Goal: Task Accomplishment & Management: Complete application form

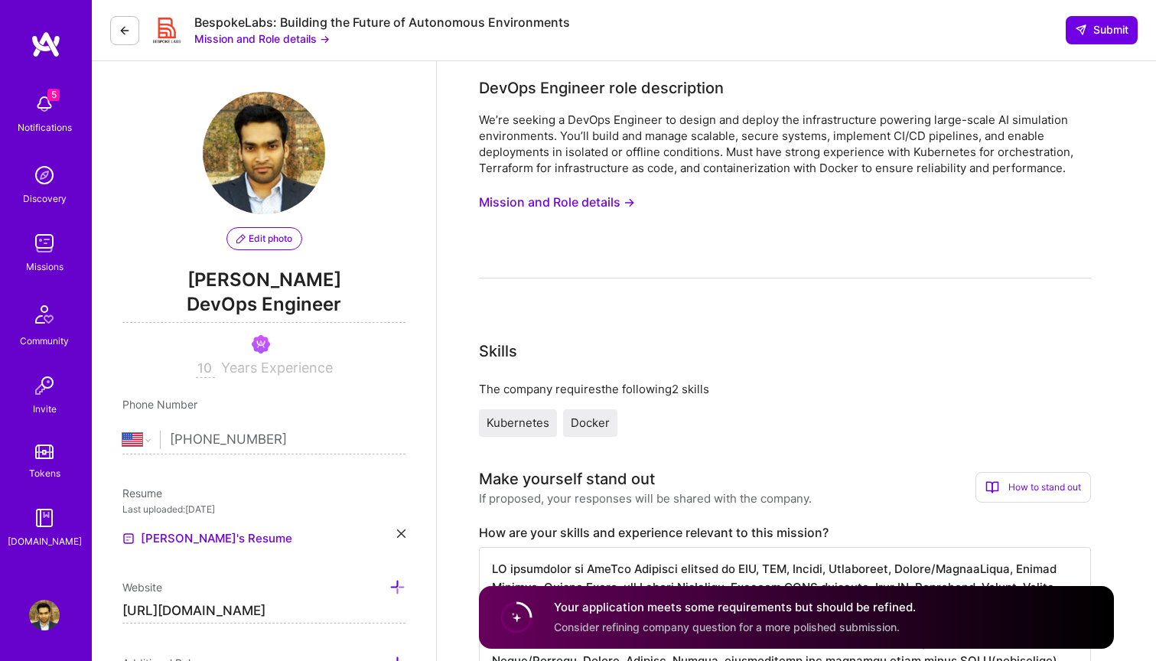
select select "US"
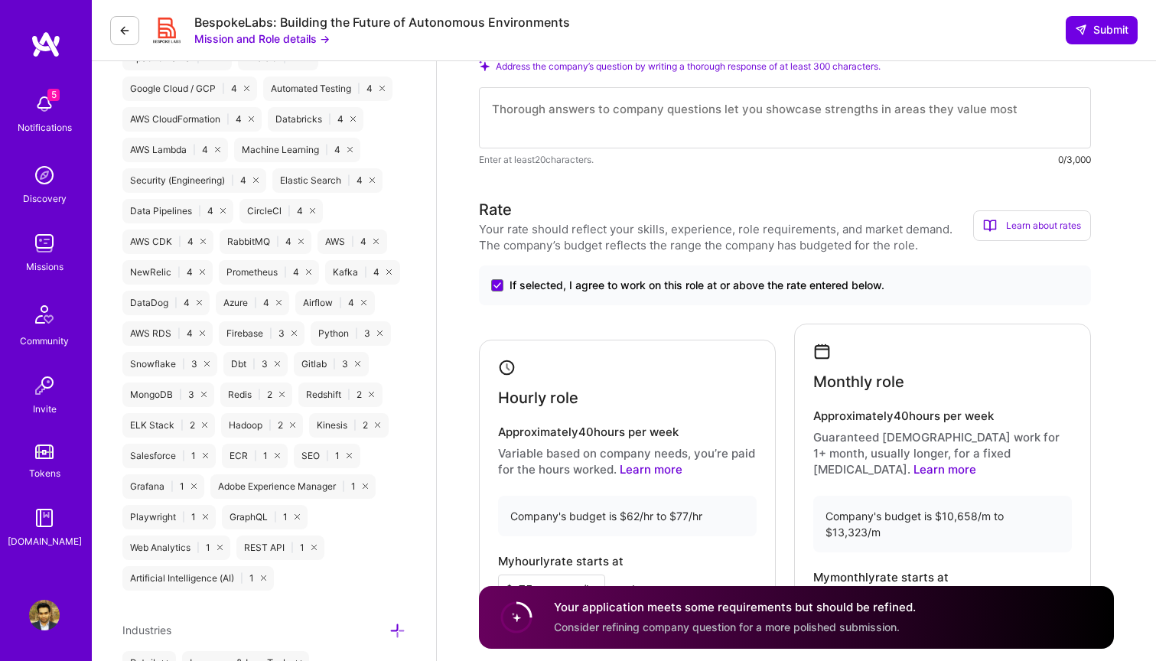
scroll to position [1005, 0]
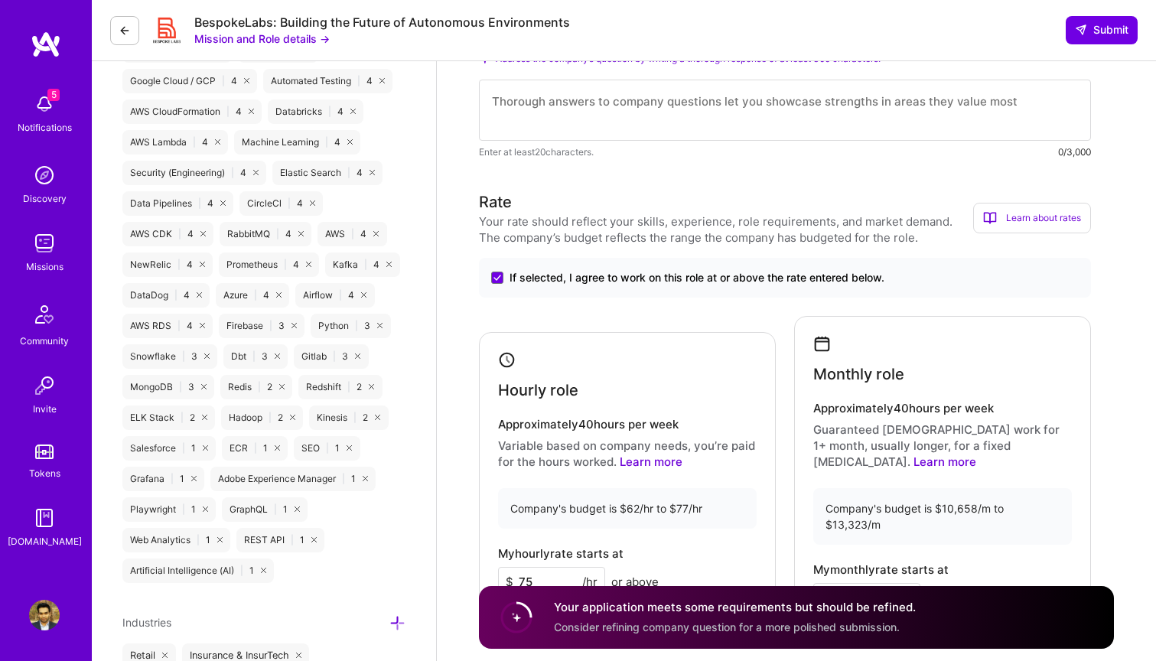
click at [652, 109] on textarea at bounding box center [785, 110] width 612 height 61
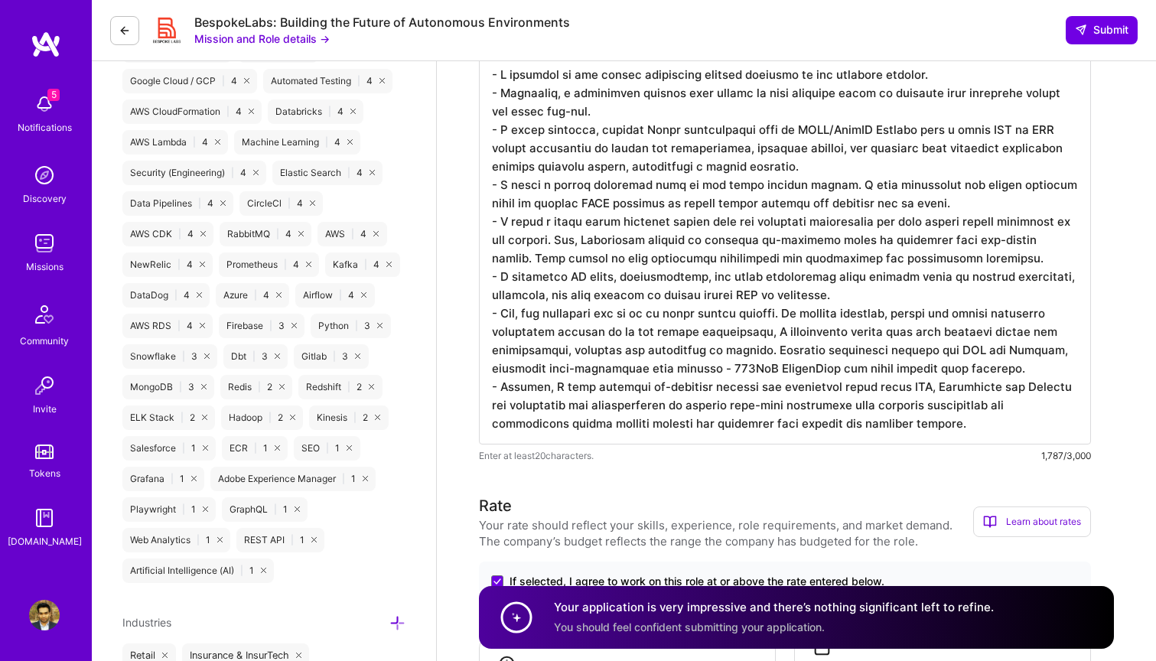
type textarea "- I designed an air gapped kubernetes cluster platform on our physical servers.…"
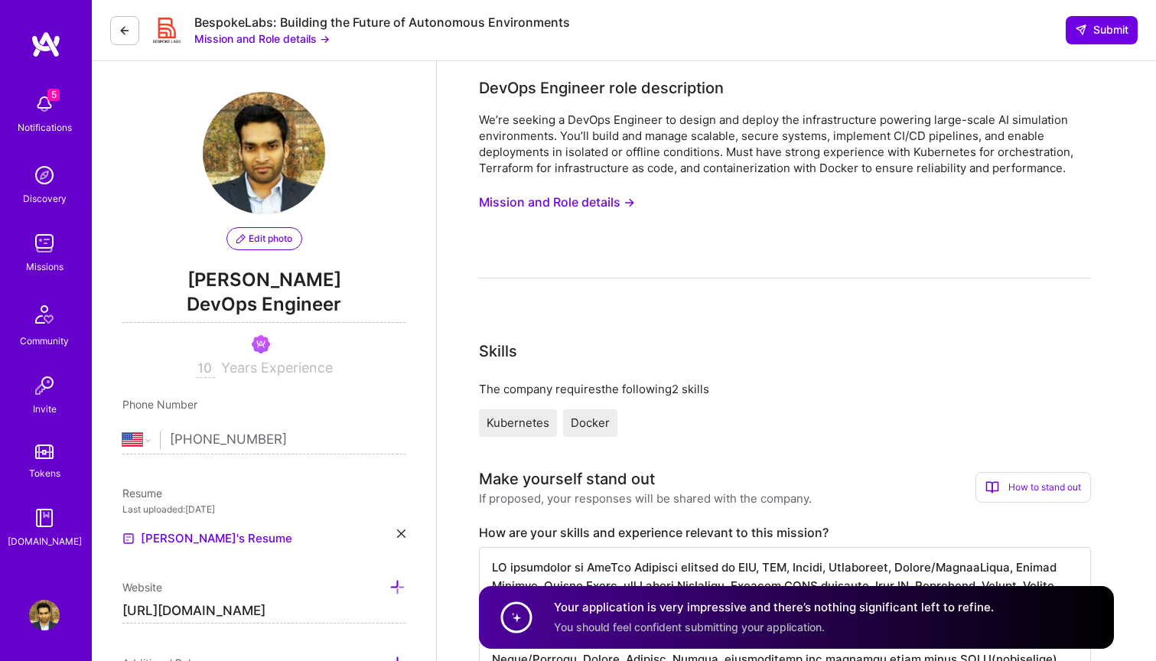
scroll to position [0, 0]
click at [1087, 44] on button "Submit" at bounding box center [1102, 30] width 72 height 28
click at [1102, 26] on span "Submit" at bounding box center [1102, 29] width 54 height 15
click at [1111, 32] on span "Submit" at bounding box center [1102, 29] width 54 height 15
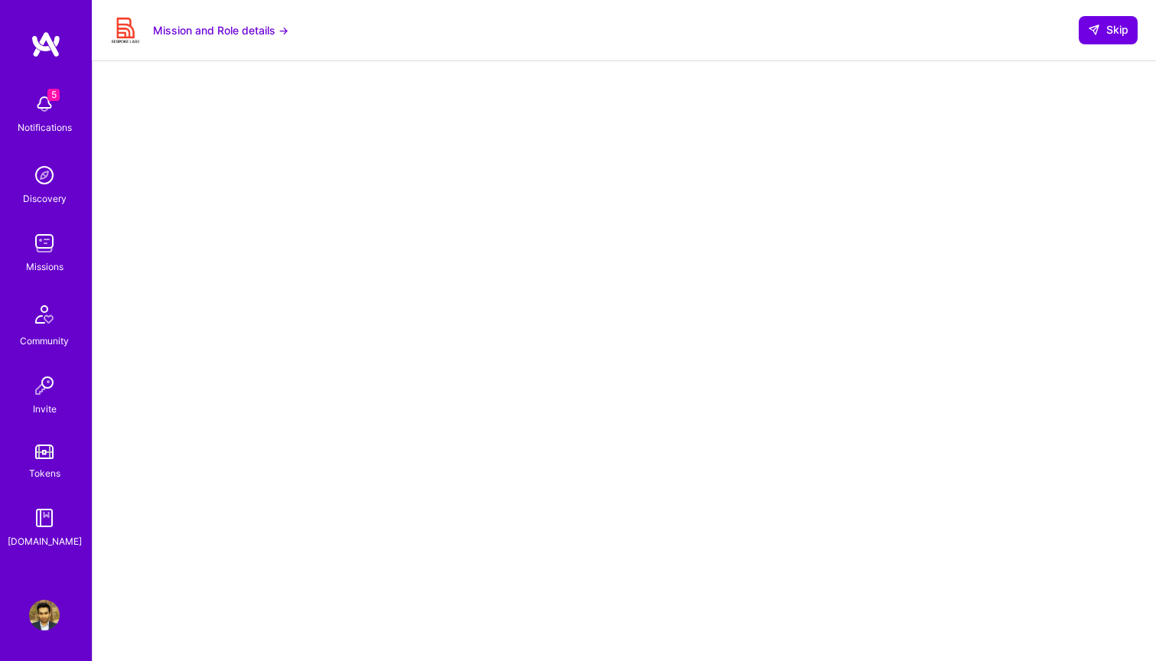
scroll to position [77, 0]
click at [1117, 34] on span "Skip" at bounding box center [1108, 29] width 41 height 15
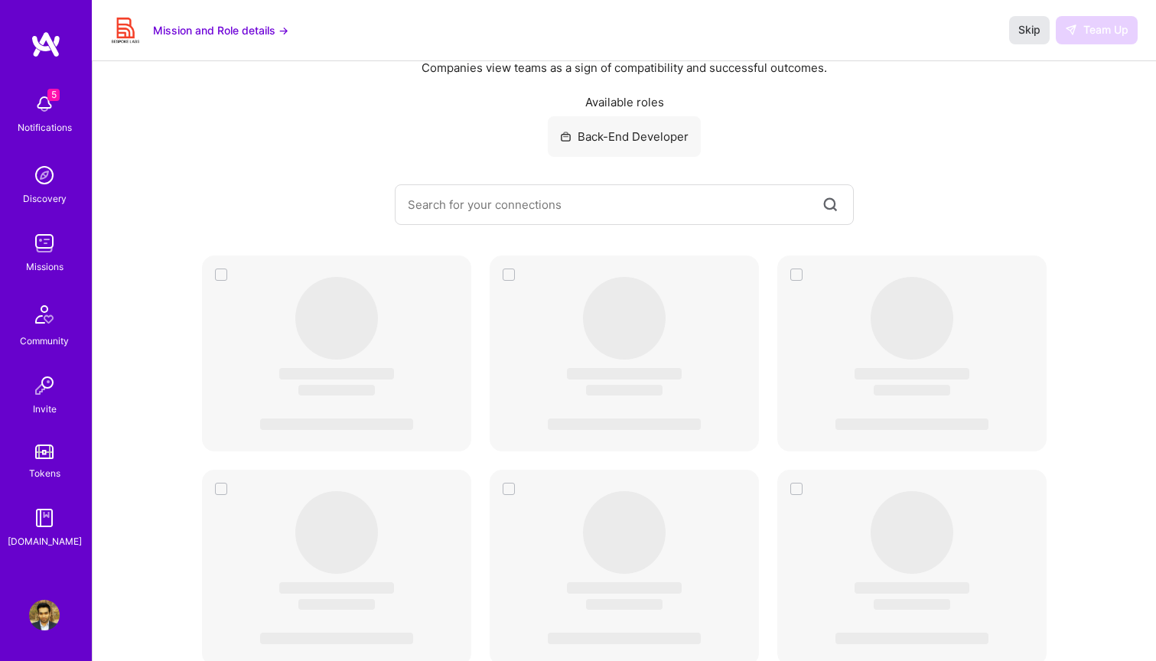
click at [1031, 34] on span "Skip" at bounding box center [1030, 29] width 22 height 15
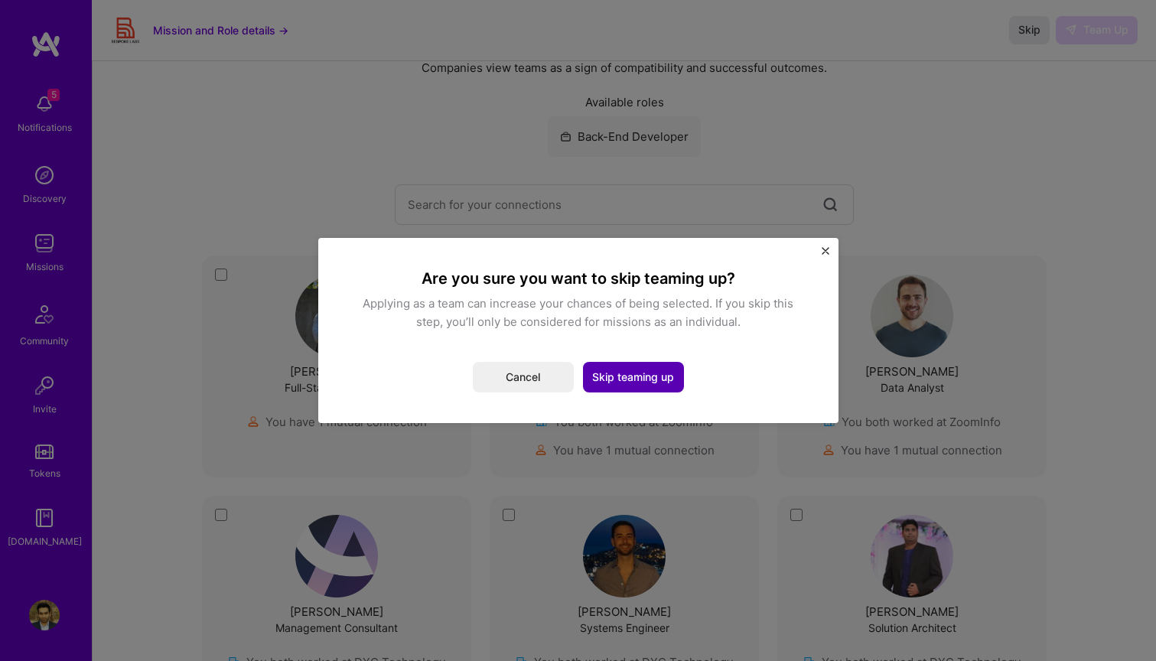
click at [638, 375] on button "Skip teaming up" at bounding box center [633, 377] width 101 height 31
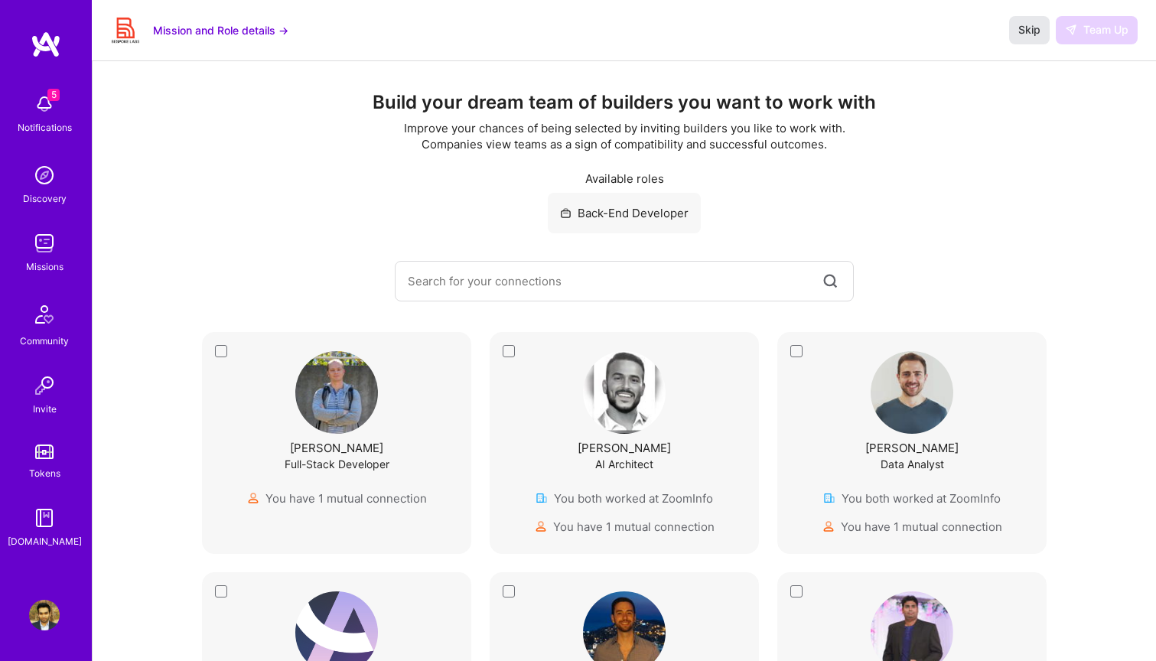
click at [1035, 29] on span "Skip" at bounding box center [1030, 29] width 22 height 15
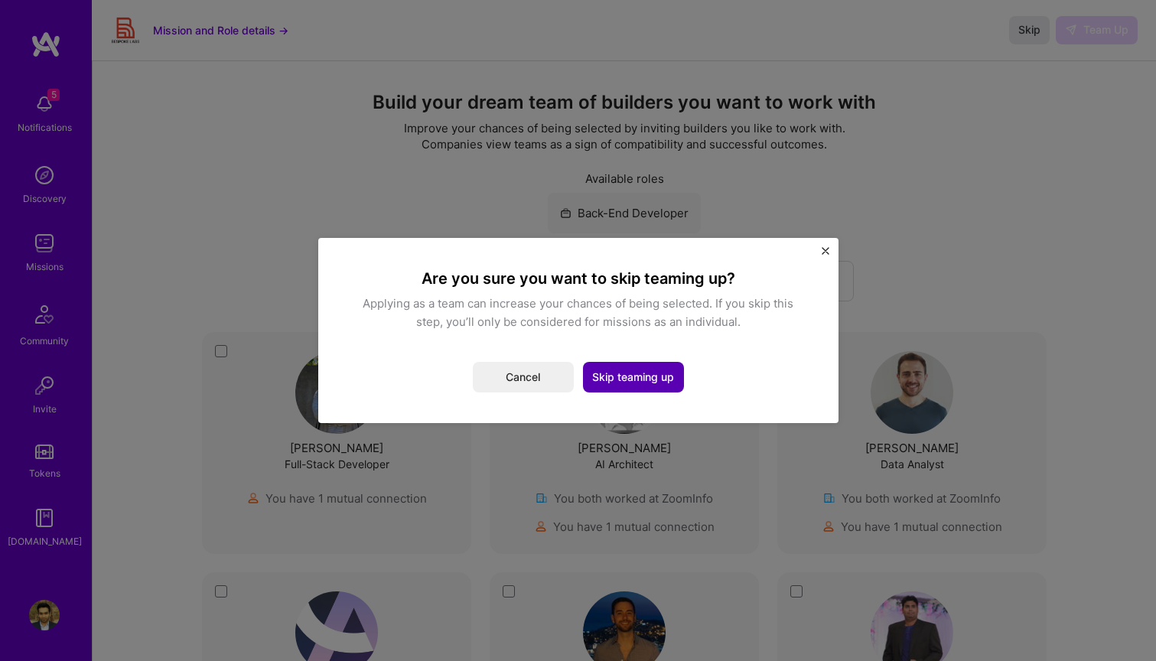
click at [660, 381] on button "Skip teaming up" at bounding box center [633, 377] width 101 height 31
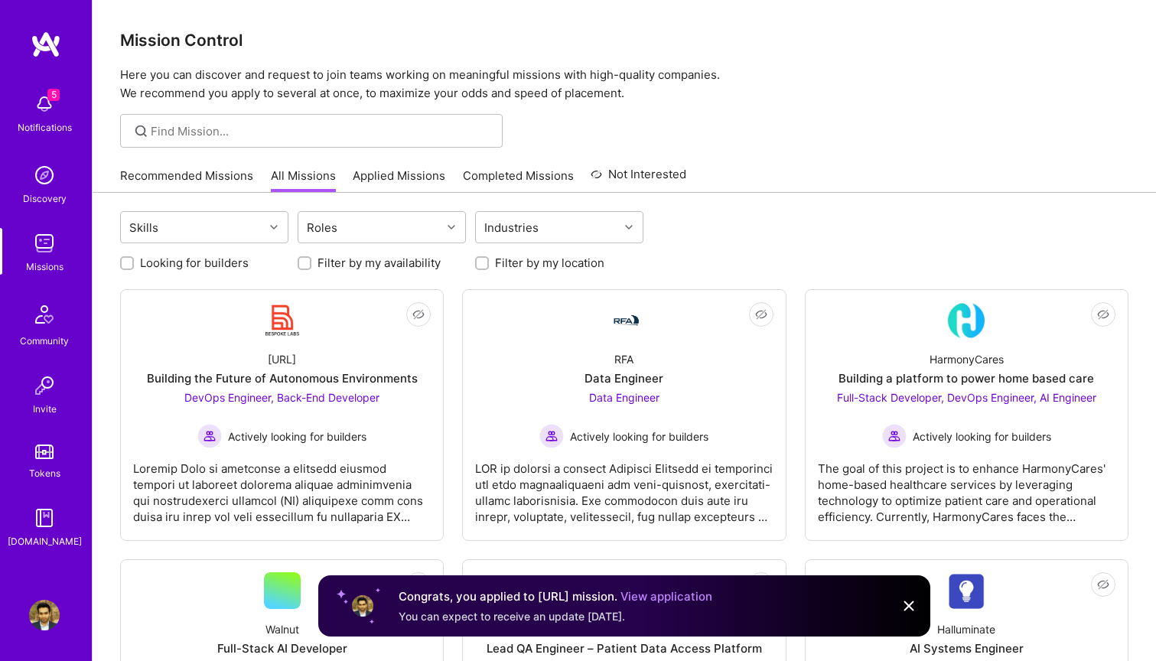
click at [856, 223] on div "Skills Roles Industries" at bounding box center [624, 229] width 1009 height 36
click at [976, 321] on img at bounding box center [966, 320] width 37 height 37
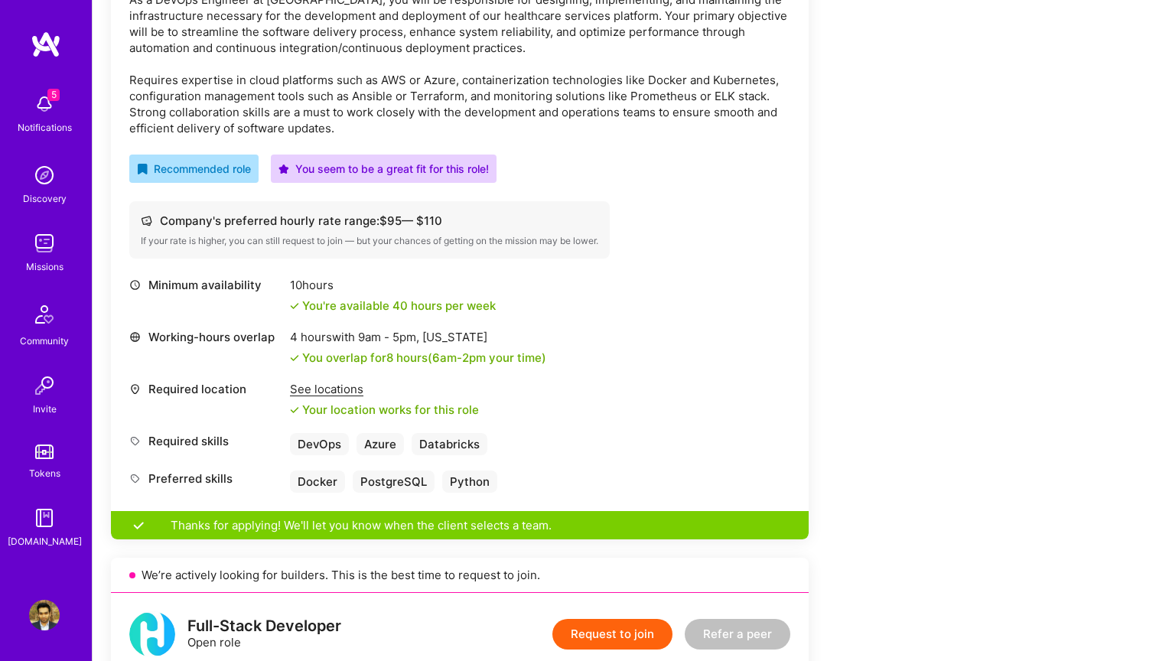
scroll to position [507, 0]
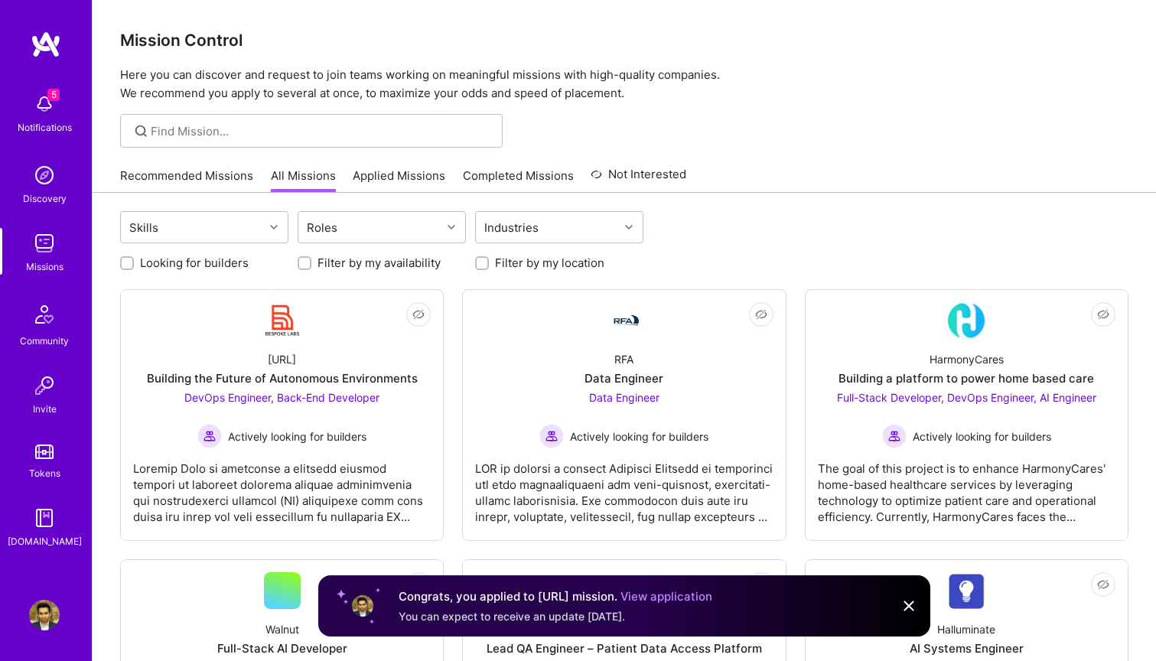
click at [44, 99] on img at bounding box center [44, 104] width 31 height 31
click at [55, 240] on img at bounding box center [44, 243] width 31 height 31
